Goal: Task Accomplishment & Management: Use online tool/utility

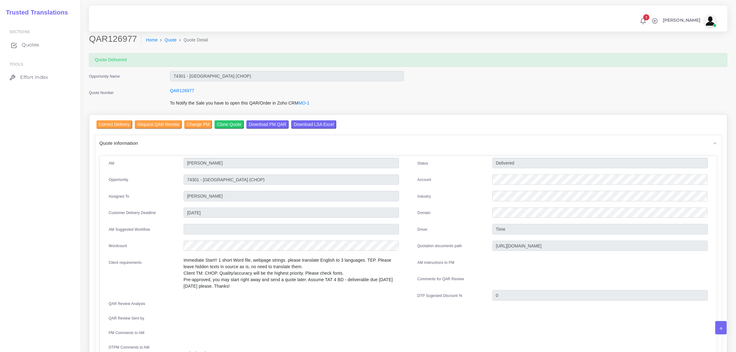
click at [28, 44] on span "Quotes" at bounding box center [31, 44] width 18 height 7
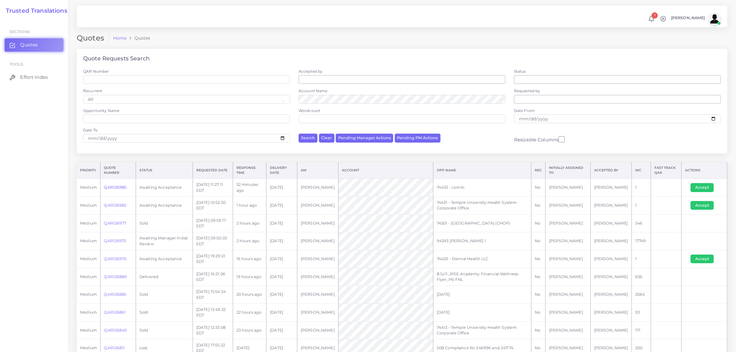
click at [119, 185] on link "QAR126985" at bounding box center [115, 187] width 23 height 5
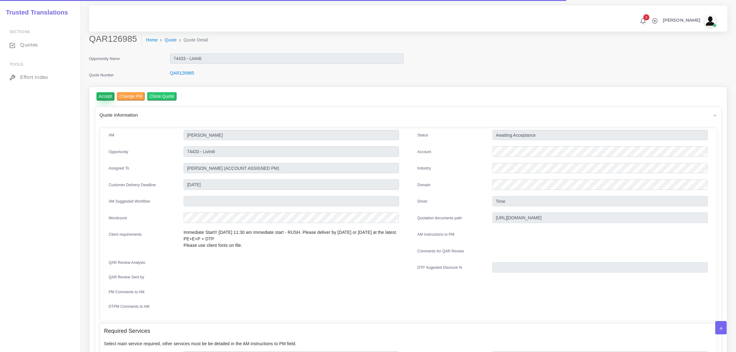
click at [104, 96] on input "Accept" at bounding box center [105, 96] width 18 height 8
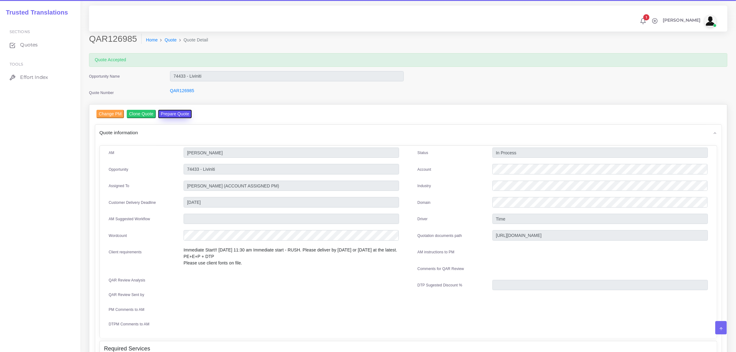
click at [170, 113] on button "Prepare Quote" at bounding box center [174, 114] width 33 height 8
